Goal: Transaction & Acquisition: Purchase product/service

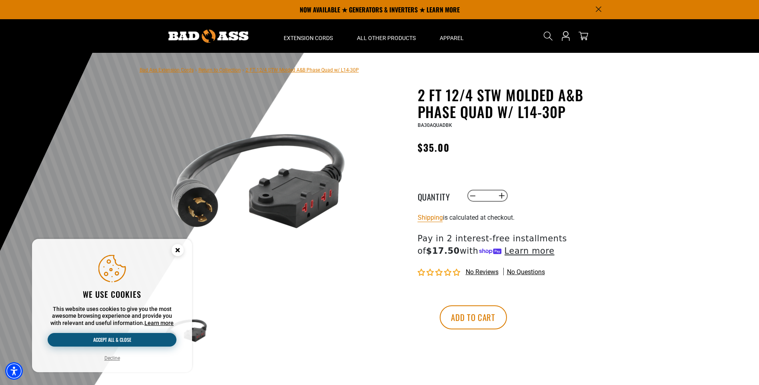
click at [116, 342] on button "Accept all & close" at bounding box center [112, 340] width 129 height 14
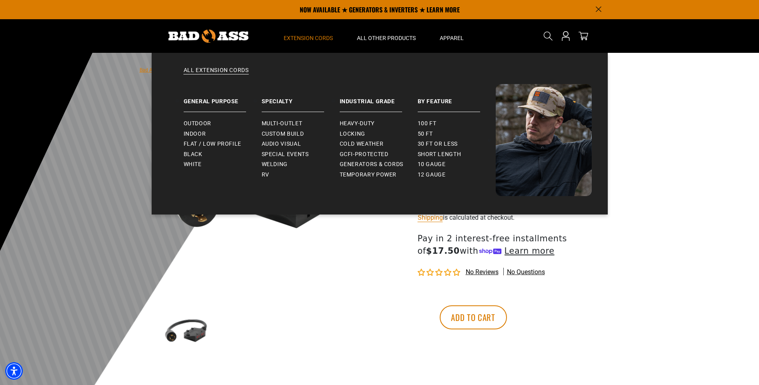
click at [319, 40] on span "Extension Cords" at bounding box center [308, 37] width 49 height 7
click at [207, 123] on span "Outdoor" at bounding box center [198, 123] width 28 height 7
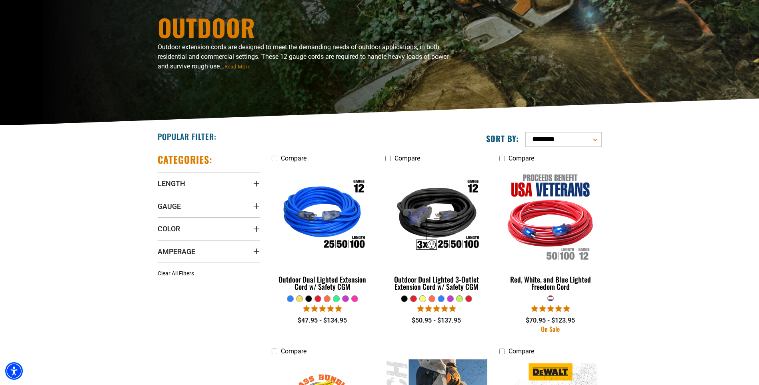
scroll to position [80, 0]
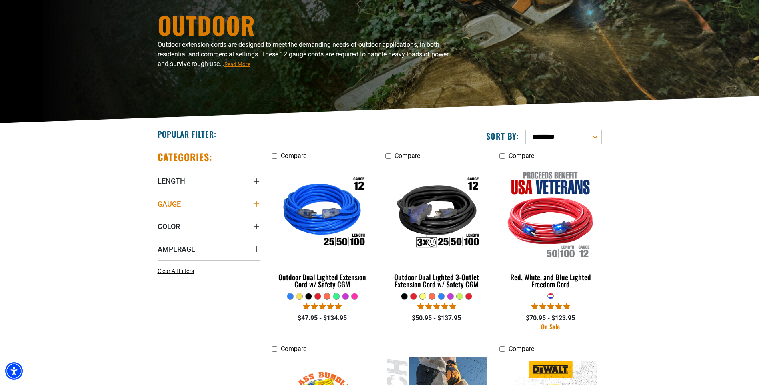
click at [250, 208] on summary "Gauge" at bounding box center [209, 203] width 102 height 22
click at [215, 217] on label "12 Gauge (6) 12 Gauge (6 products)" at bounding box center [233, 220] width 51 height 10
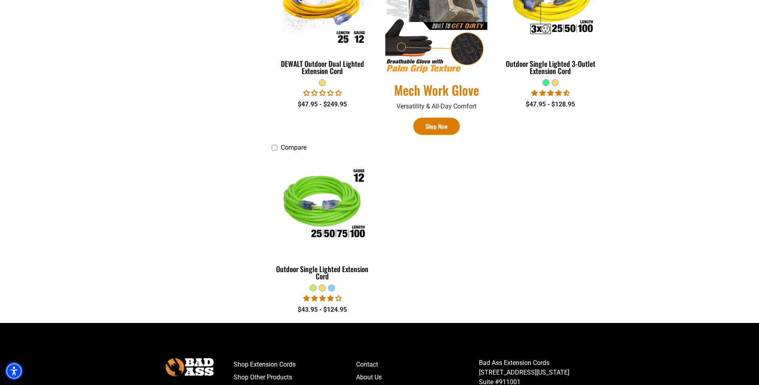
scroll to position [487, 0]
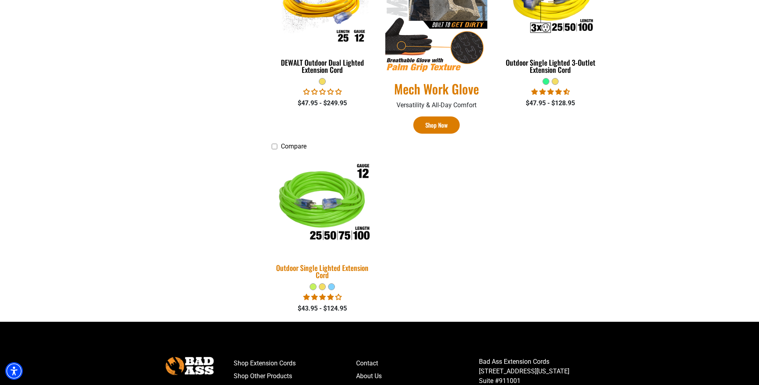
click at [321, 209] on img at bounding box center [322, 204] width 112 height 102
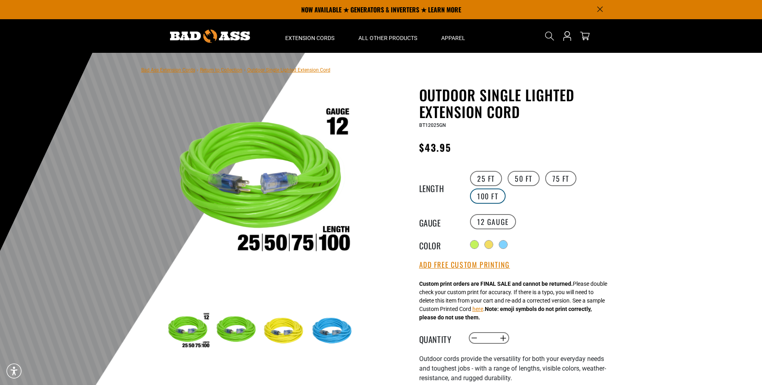
click at [492, 197] on label "100 FT" at bounding box center [488, 195] width 36 height 15
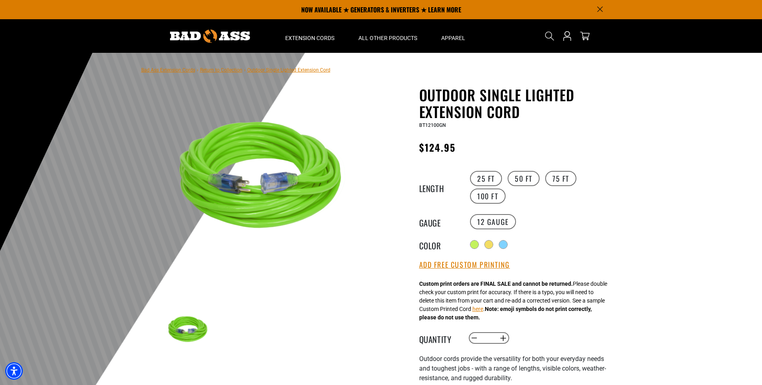
drag, startPoint x: 758, startPoint y: 48, endPoint x: 755, endPoint y: 55, distance: 7.2
click at [493, 241] on div at bounding box center [490, 245] width 8 height 8
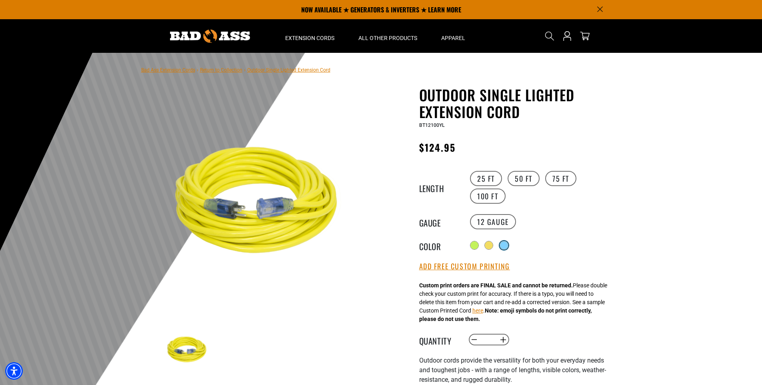
click at [506, 244] on div at bounding box center [504, 245] width 8 height 8
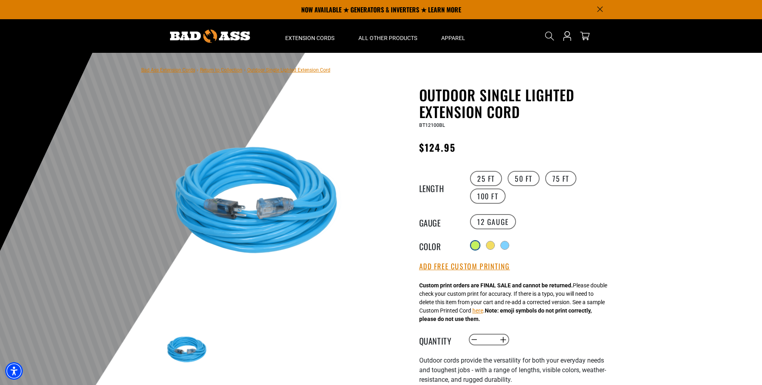
click at [476, 243] on div at bounding box center [475, 245] width 8 height 8
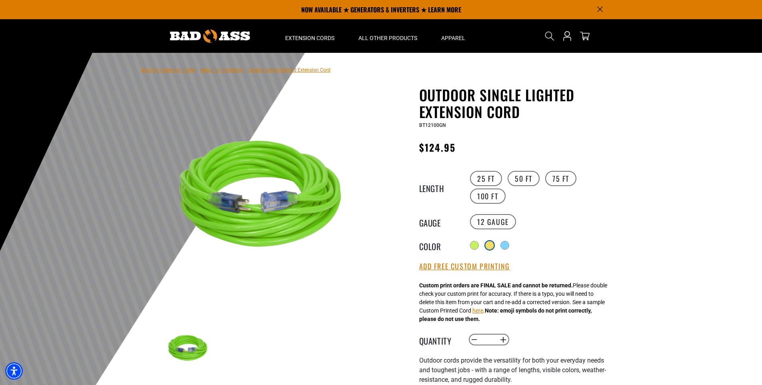
click at [491, 241] on div at bounding box center [490, 245] width 8 height 8
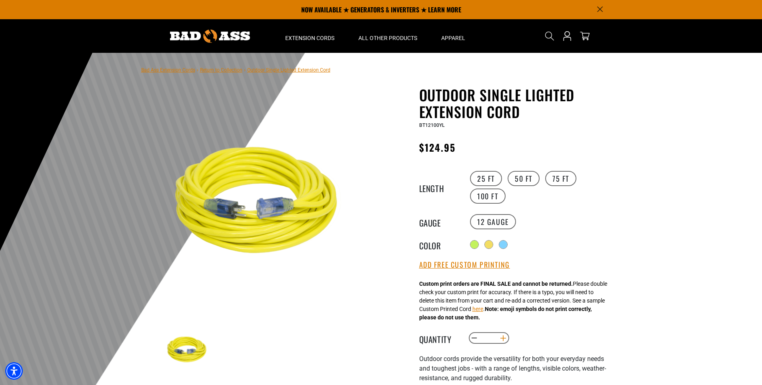
click at [503, 335] on button "Increase quantity for Outdoor Single Lighted Extension Cord" at bounding box center [503, 338] width 12 height 14
type input "*"
drag, startPoint x: 762, startPoint y: 43, endPoint x: 745, endPoint y: 114, distance: 73.1
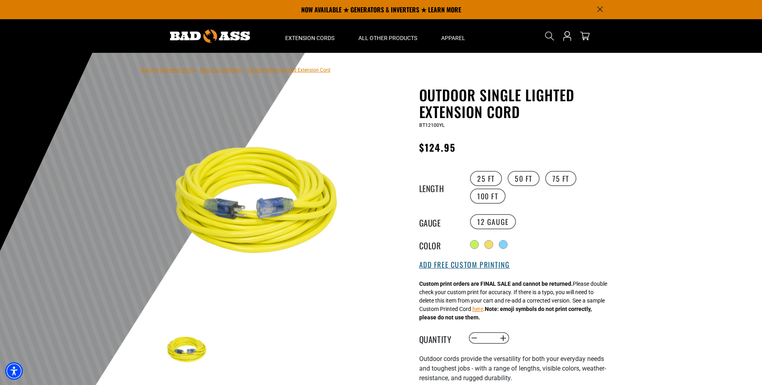
click at [475, 261] on button "Add Free Custom Printing" at bounding box center [464, 264] width 91 height 9
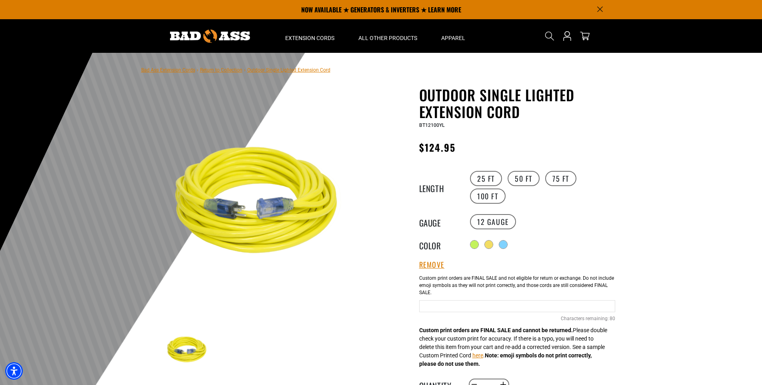
click at [477, 304] on input "text" at bounding box center [517, 306] width 196 height 12
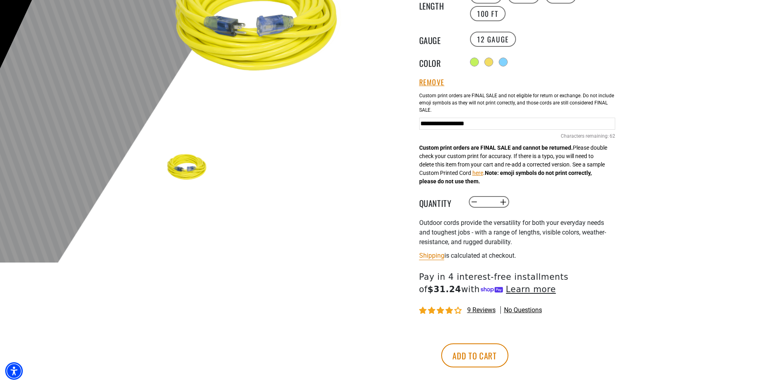
scroll to position [209, 0]
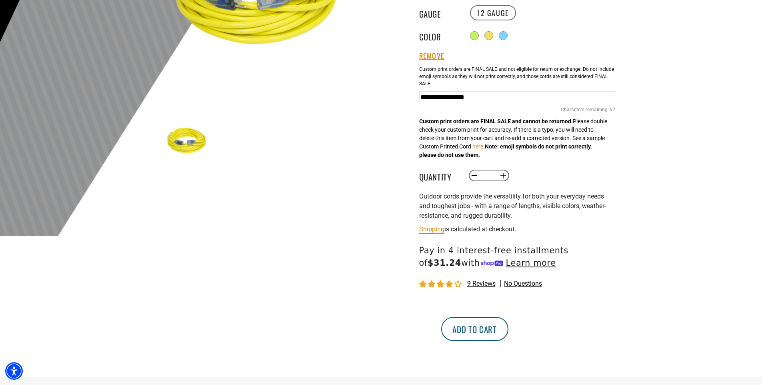
type input "**********"
click at [509, 327] on button "Add to cart" at bounding box center [474, 329] width 67 height 24
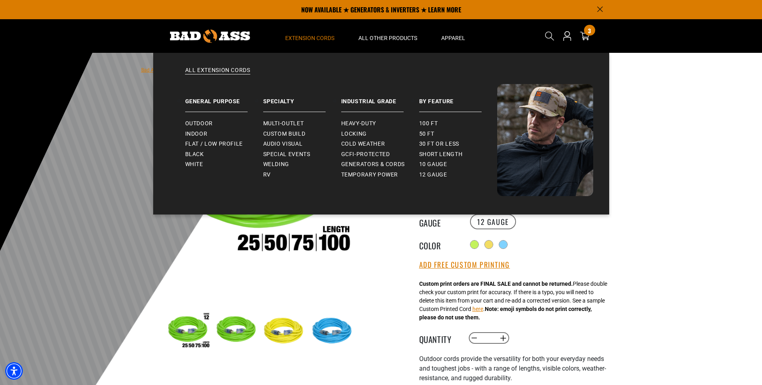
click at [327, 39] on span "Extension Cords" at bounding box center [309, 37] width 49 height 7
click at [202, 121] on span "Outdoor" at bounding box center [199, 123] width 28 height 7
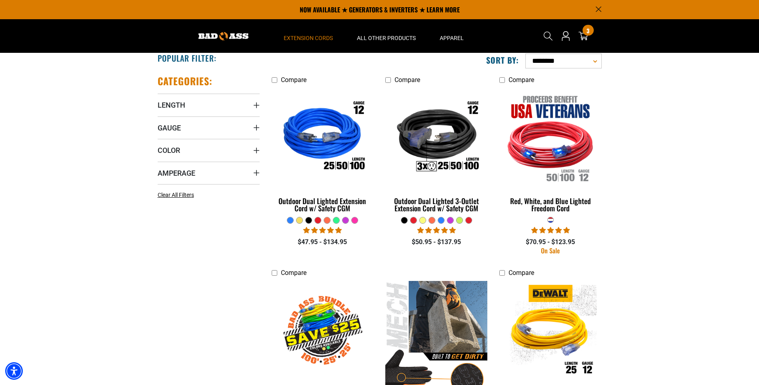
scroll to position [152, 0]
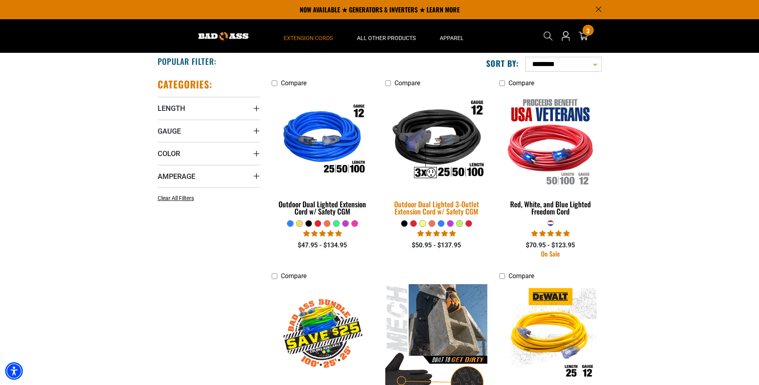
click at [444, 144] on img at bounding box center [436, 141] width 112 height 102
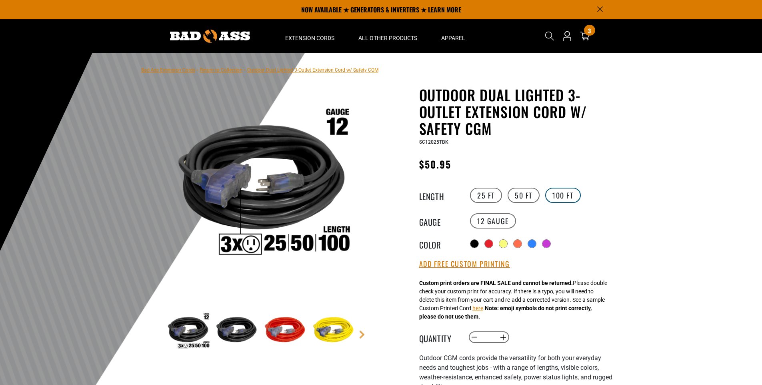
drag, startPoint x: 568, startPoint y: 194, endPoint x: 579, endPoint y: 191, distance: 11.1
click at [569, 193] on label "100 FT" at bounding box center [563, 195] width 36 height 15
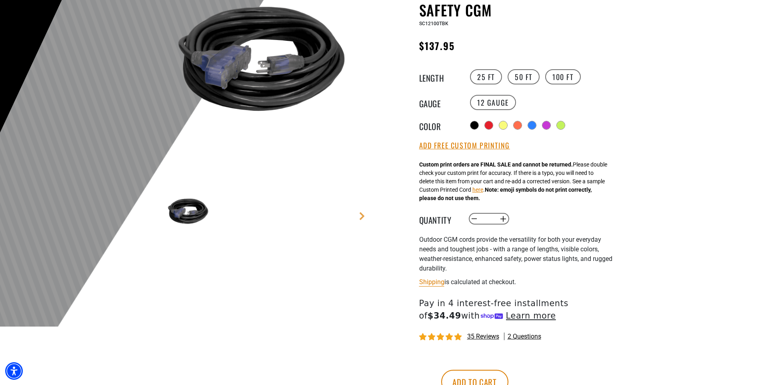
scroll to position [150, 0]
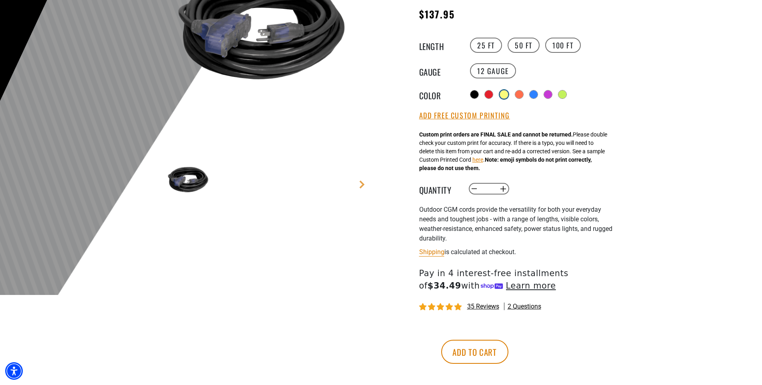
click at [506, 90] on div at bounding box center [504, 94] width 8 height 8
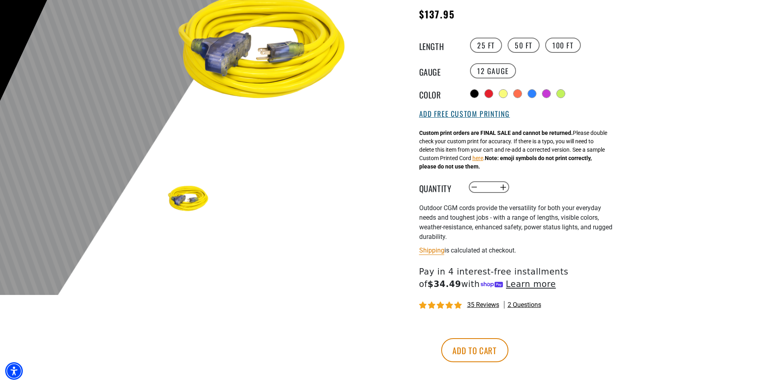
click at [480, 113] on button "Add Free Custom Printing" at bounding box center [464, 114] width 91 height 9
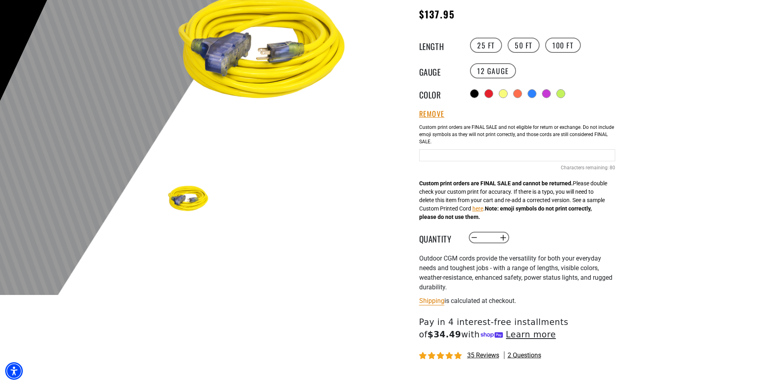
click at [445, 156] on input "text" at bounding box center [517, 155] width 196 height 12
type input "**********"
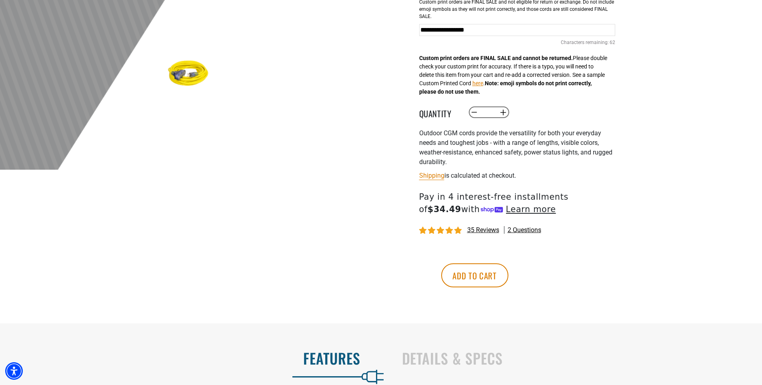
scroll to position [302, 0]
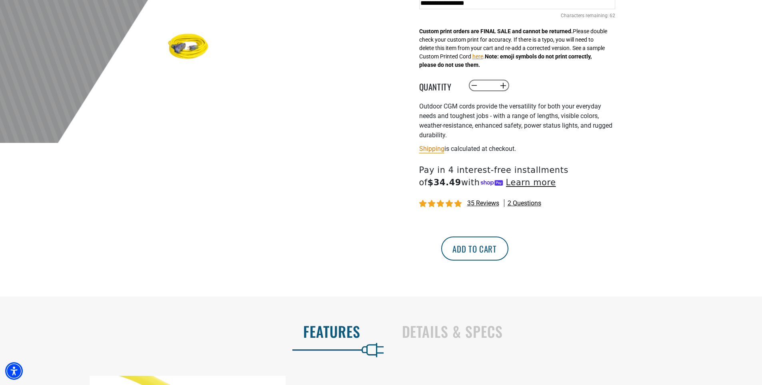
click at [509, 254] on button "Add to cart" at bounding box center [474, 248] width 67 height 24
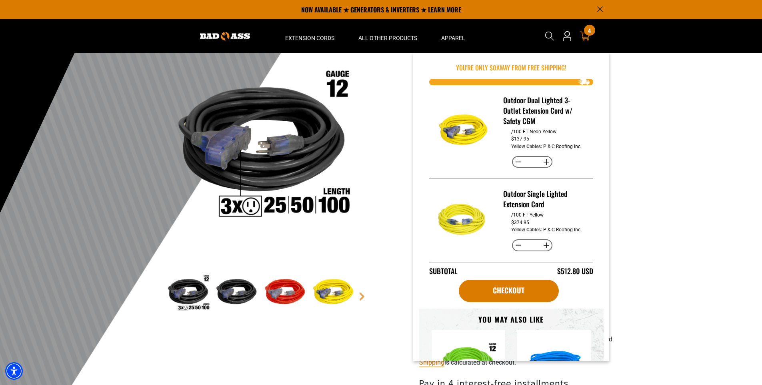
scroll to position [34, 0]
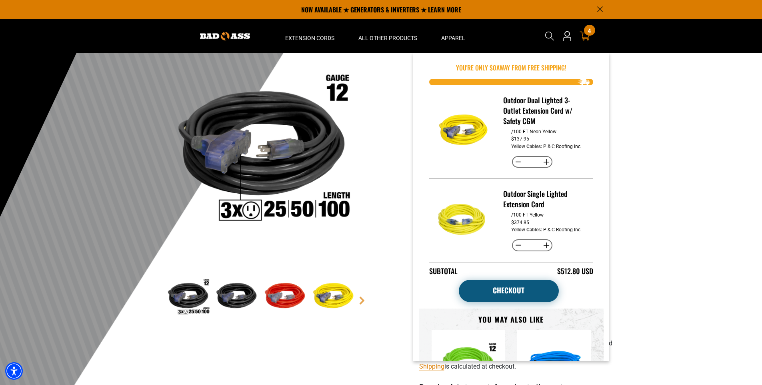
click at [506, 290] on link "Checkout" at bounding box center [509, 291] width 100 height 22
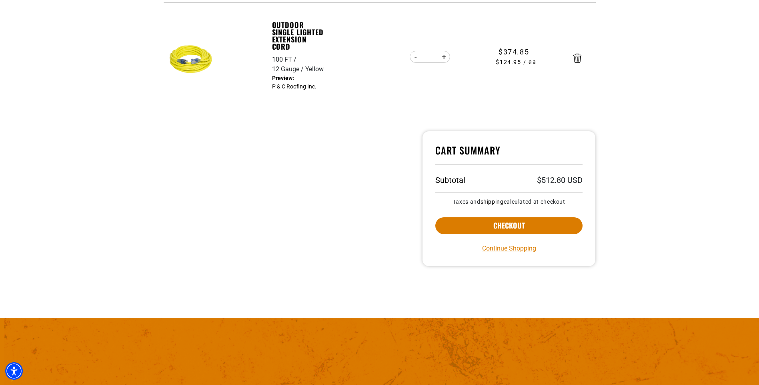
scroll to position [270, 0]
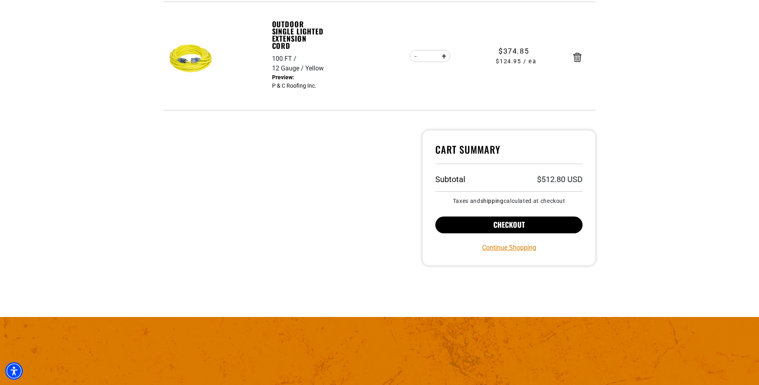
click at [514, 228] on button "Checkout" at bounding box center [509, 224] width 148 height 17
